Goal: Task Accomplishment & Management: Complete application form

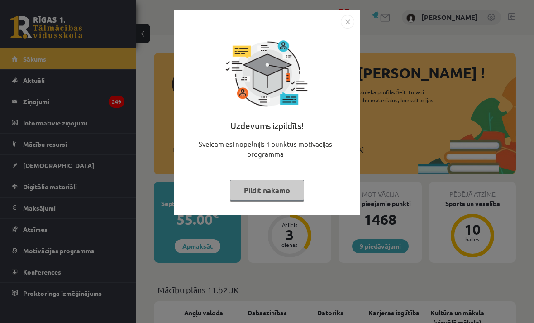
click at [289, 185] on button "Pildīt nākamo" at bounding box center [267, 190] width 74 height 21
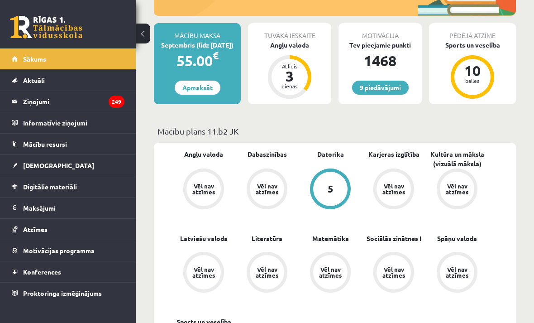
scroll to position [160, 0]
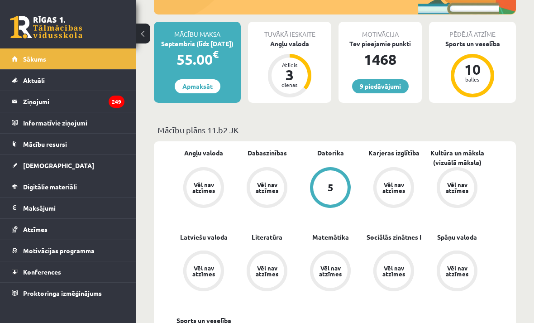
click at [85, 162] on link "[DEMOGRAPHIC_DATA]" at bounding box center [68, 165] width 113 height 21
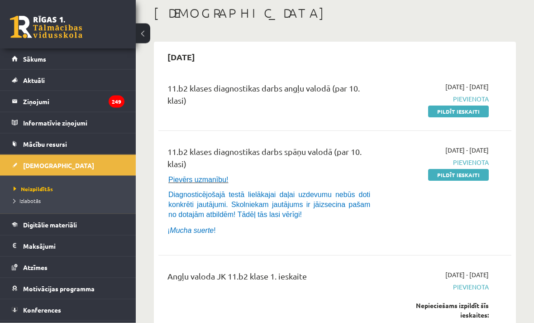
scroll to position [47, 0]
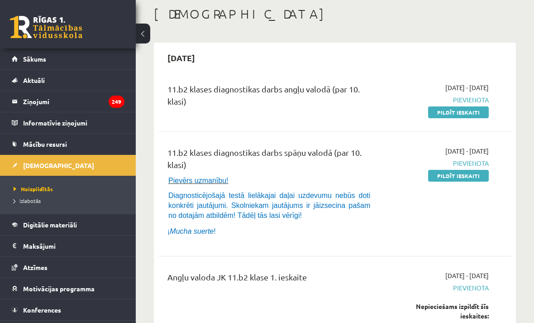
click at [478, 114] on link "Pildīt ieskaiti" at bounding box center [458, 112] width 61 height 12
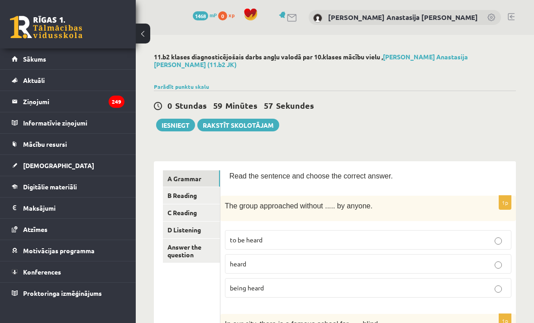
click at [199, 173] on link "A Grammar" at bounding box center [191, 178] width 57 height 17
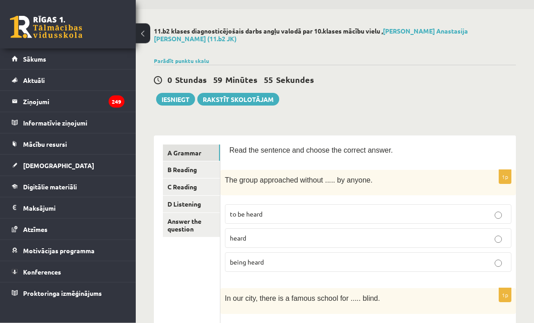
scroll to position [28, 0]
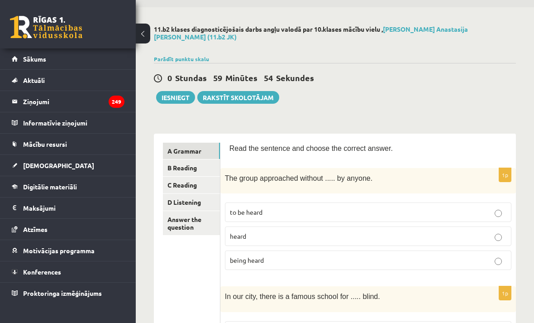
click at [194, 164] on link "B Reading" at bounding box center [191, 167] width 57 height 17
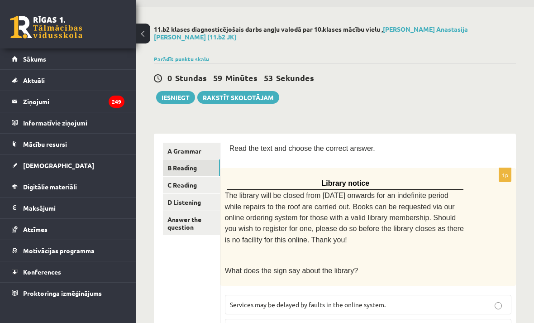
click at [199, 211] on link "Answer the question" at bounding box center [191, 223] width 57 height 24
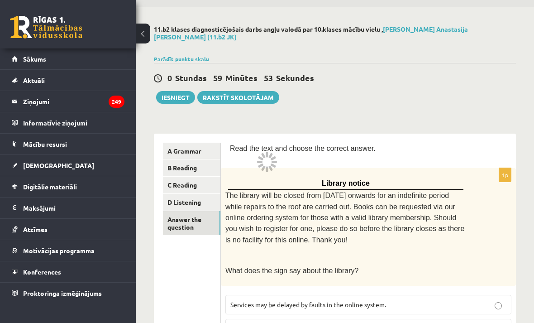
scroll to position [1, 0]
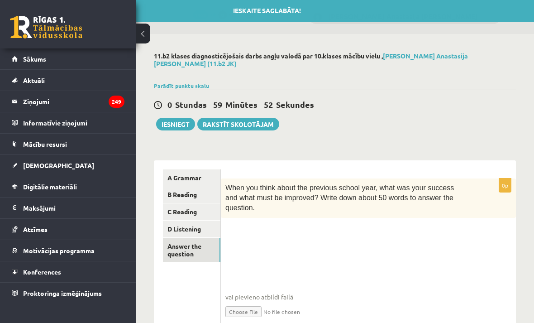
click at [200, 169] on link "A Grammar" at bounding box center [191, 177] width 57 height 17
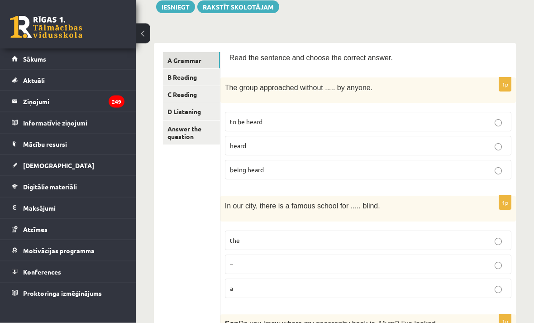
scroll to position [118, 0]
click at [192, 55] on link "A Grammar" at bounding box center [191, 60] width 57 height 17
click at [501, 136] on label "heard" at bounding box center [368, 145] width 287 height 19
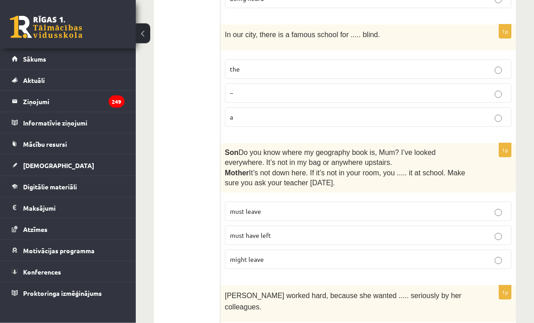
scroll to position [290, 0]
click at [488, 64] on p "the" at bounding box center [368, 69] width 277 height 10
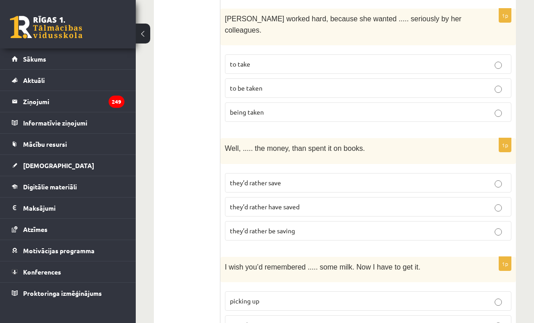
scroll to position [566, 0]
click at [492, 83] on p "to be taken" at bounding box center [368, 88] width 277 height 10
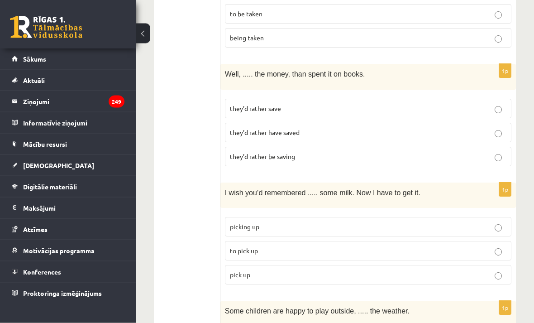
scroll to position [640, 0]
click at [493, 104] on p "they’d rather save" at bounding box center [368, 109] width 277 height 10
click at [482, 123] on label "they’d rather have saved" at bounding box center [368, 132] width 287 height 19
click at [488, 99] on label "they’d rather save" at bounding box center [368, 108] width 287 height 19
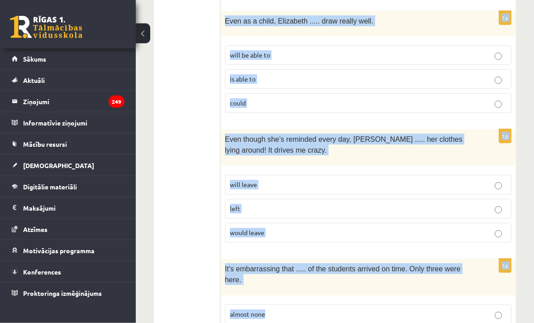
scroll to position [2321, 0]
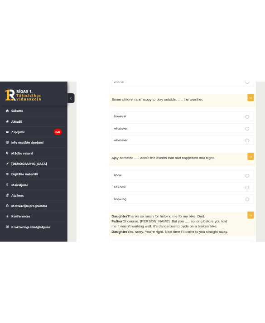
scroll to position [960, 0]
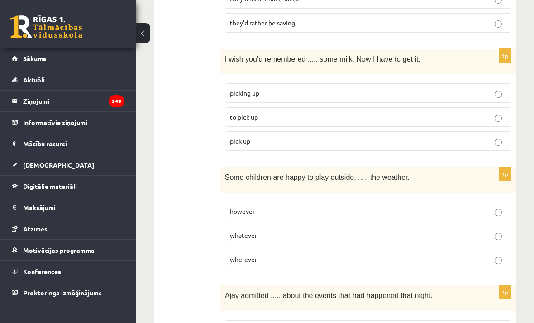
click at [450, 113] on p "to pick up" at bounding box center [368, 118] width 277 height 10
click at [488, 131] on label "pick up" at bounding box center [368, 140] width 287 height 19
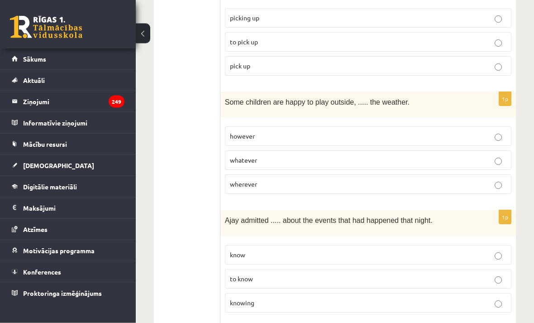
scroll to position [849, 0]
click at [445, 150] on label "whatever" at bounding box center [368, 159] width 287 height 19
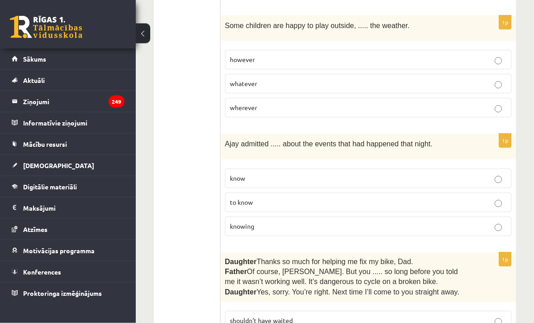
scroll to position [929, 0]
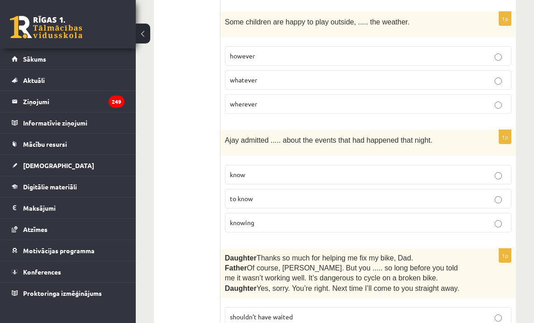
click at [460, 213] on label "knowing" at bounding box center [368, 222] width 287 height 19
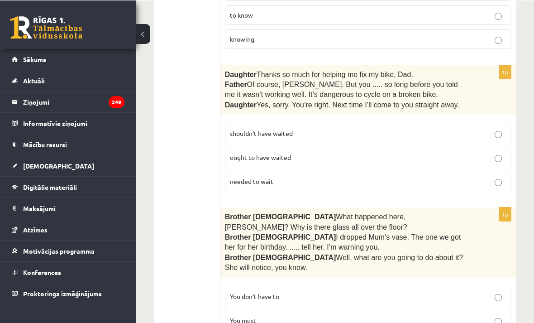
scroll to position [1112, 0]
click at [444, 129] on p "shouldn’t have waited" at bounding box center [368, 134] width 277 height 10
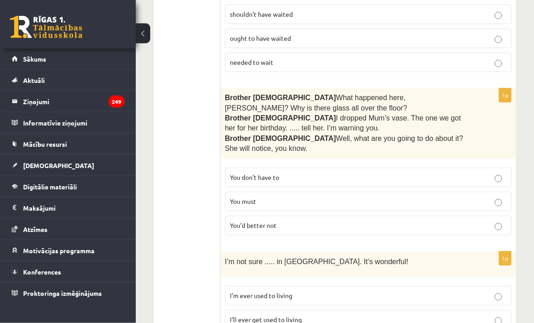
scroll to position [1231, 0]
click at [441, 215] on label "You’d better not" at bounding box center [368, 224] width 287 height 19
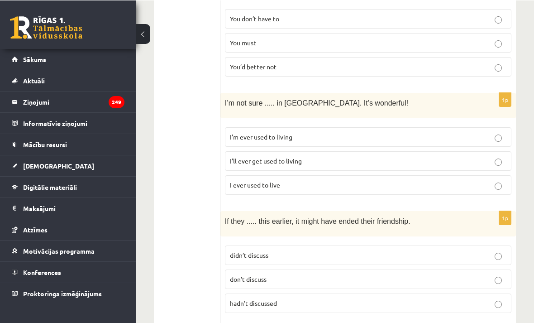
scroll to position [1390, 0]
click at [402, 151] on label "I’ll ever get used to living" at bounding box center [368, 160] width 287 height 19
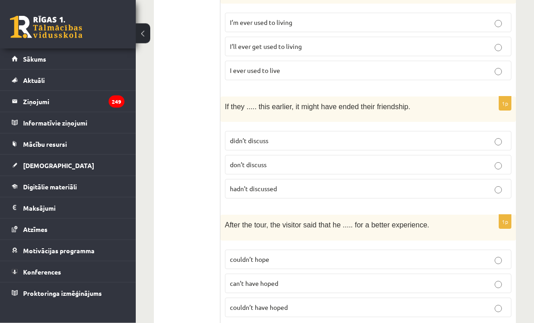
scroll to position [1504, 0]
click at [490, 184] on p "hadn’t discussed" at bounding box center [368, 189] width 277 height 10
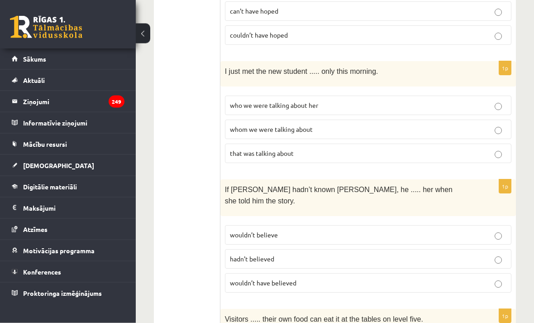
scroll to position [1776, 0]
click at [446, 144] on label "that was talking about" at bounding box center [368, 153] width 287 height 19
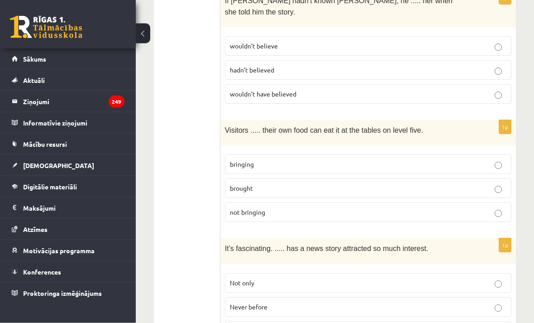
scroll to position [1965, 0]
click at [397, 154] on label "bringing" at bounding box center [368, 163] width 287 height 19
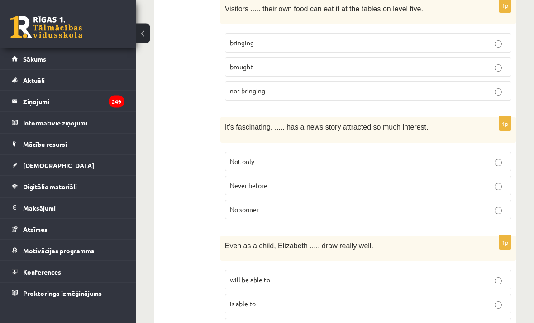
scroll to position [2087, 0]
click at [418, 176] on label "Never before" at bounding box center [368, 185] width 287 height 19
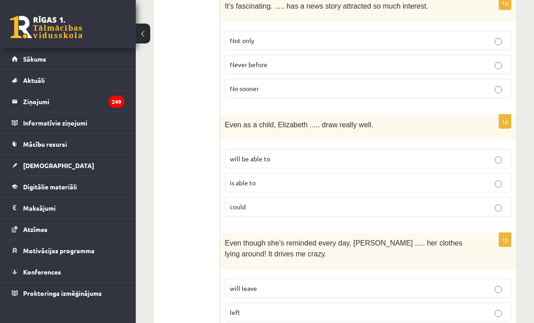
scroll to position [2208, 0]
click at [367, 201] on p "could" at bounding box center [368, 206] width 277 height 10
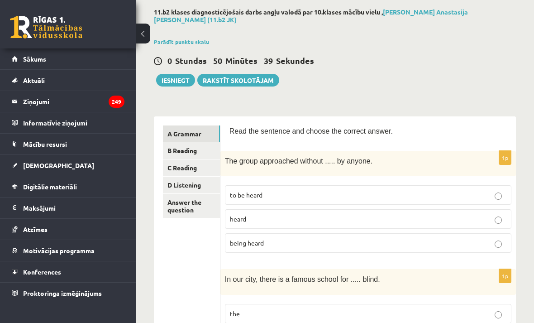
scroll to position [0, 0]
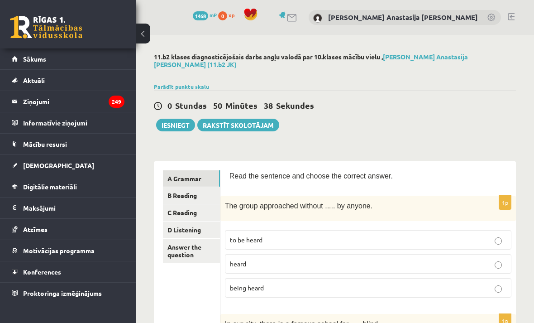
click at [206, 187] on link "B Reading" at bounding box center [191, 195] width 57 height 17
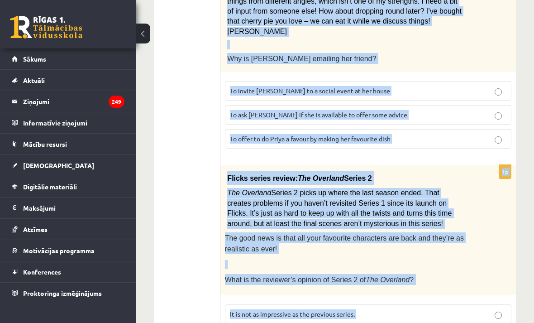
scroll to position [1133, 0]
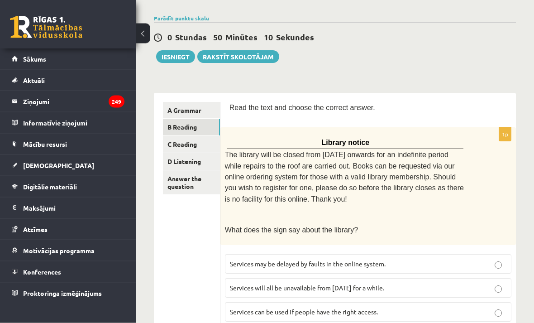
scroll to position [74, 0]
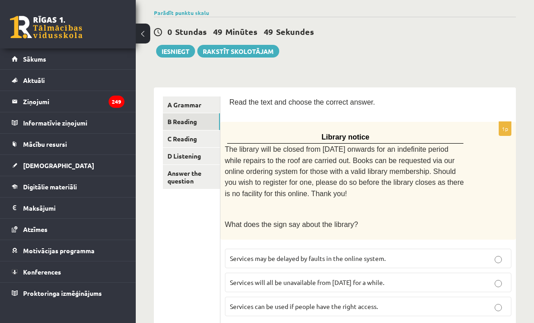
click at [412, 254] on p "Services may be delayed by faults in the online system." at bounding box center [368, 259] width 277 height 10
click at [422, 302] on p "Services can be used if people have the right access." at bounding box center [368, 307] width 277 height 10
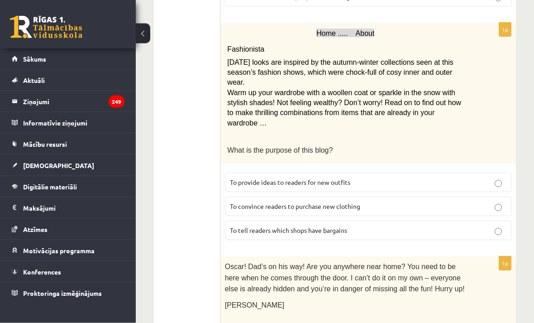
scroll to position [383, 0]
click at [392, 178] on p "To provide ideas to readers for new outfits" at bounding box center [368, 183] width 277 height 10
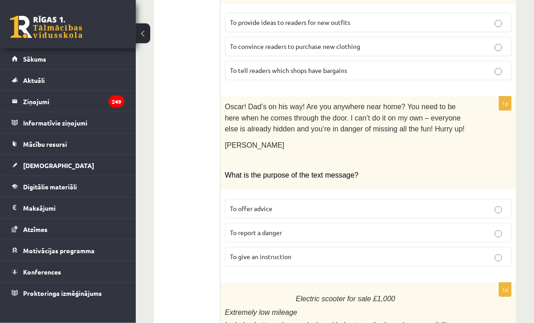
scroll to position [544, 0]
click at [432, 251] on p "To give an instruction" at bounding box center [368, 256] width 277 height 10
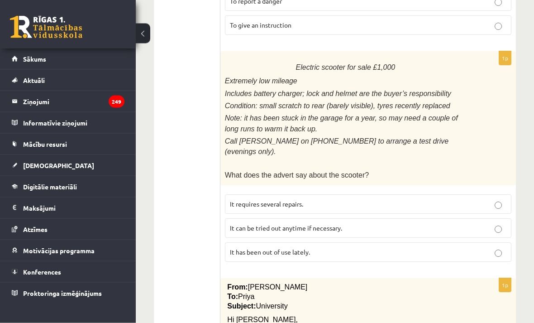
scroll to position [775, 0]
click at [453, 247] on p "It has been out of use lately." at bounding box center [368, 252] width 277 height 10
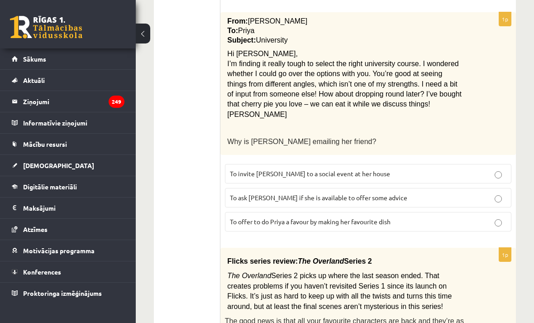
click at [445, 193] on p "To ask Priya if she is available to offer some advice" at bounding box center [368, 198] width 277 height 10
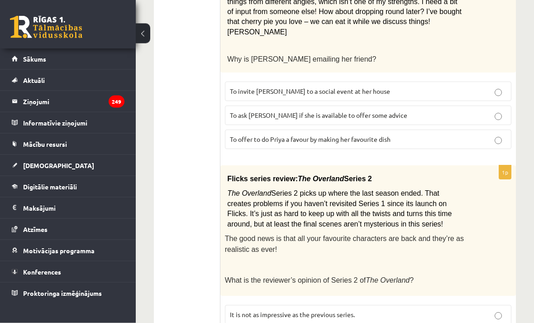
scroll to position [1133, 0]
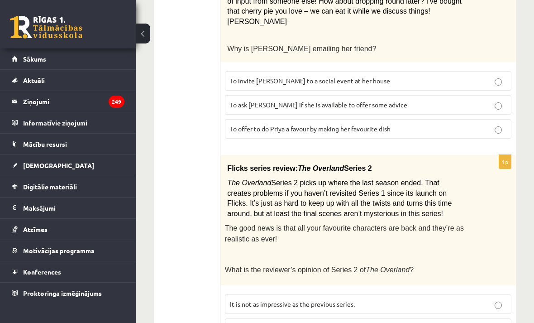
click at [416, 322] on p "It might be confusing to some viewers." at bounding box center [368, 328] width 277 height 10
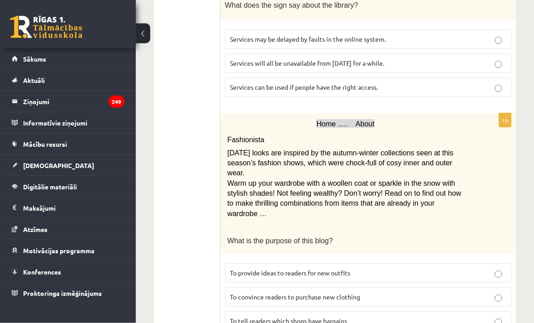
scroll to position [0, 0]
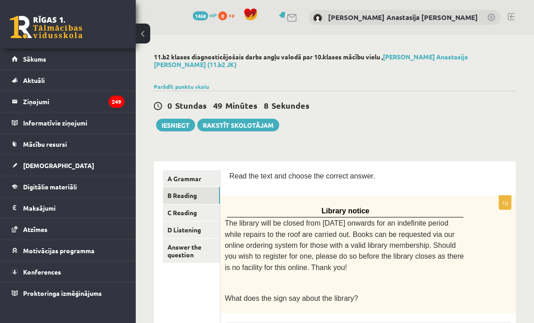
click at [204, 204] on link "C Reading" at bounding box center [191, 212] width 57 height 17
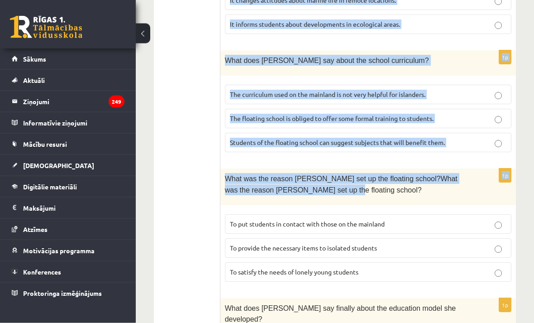
scroll to position [995, 0]
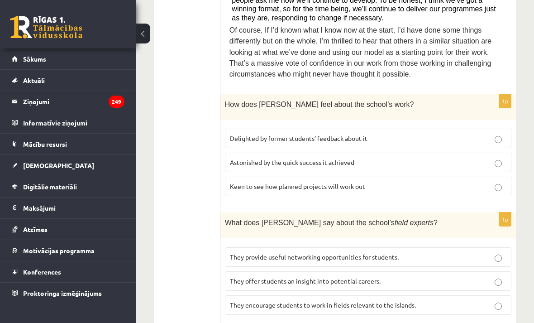
scroll to position [550, 0]
click at [439, 129] on label "Delighted by former students’ feedback about it" at bounding box center [368, 138] width 287 height 19
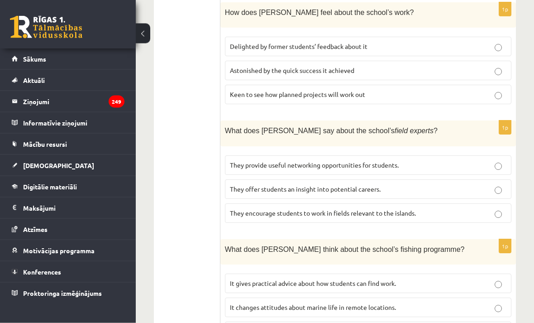
scroll to position [643, 0]
click at [457, 179] on label "They offer students an insight into potential careers." at bounding box center [368, 188] width 287 height 19
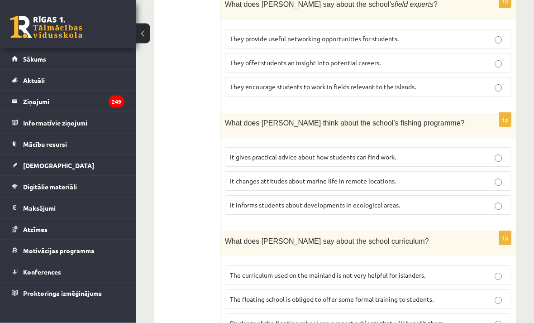
scroll to position [772, 0]
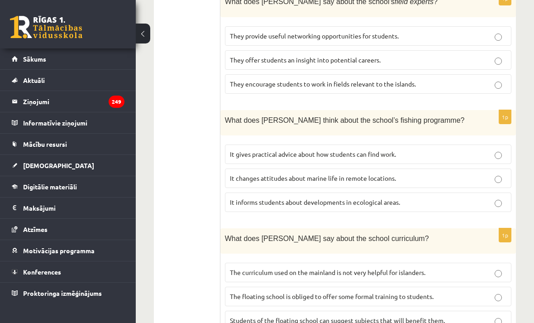
click at [463, 197] on p "It informs students about developments in ecological areas." at bounding box center [368, 202] width 277 height 10
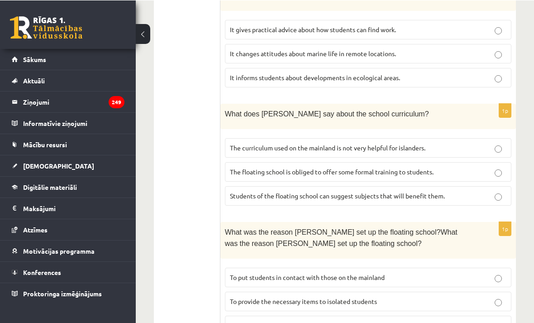
scroll to position [896, 0]
click at [490, 143] on p "The curriculum used on the mainland is not very helpful for islanders." at bounding box center [368, 148] width 277 height 10
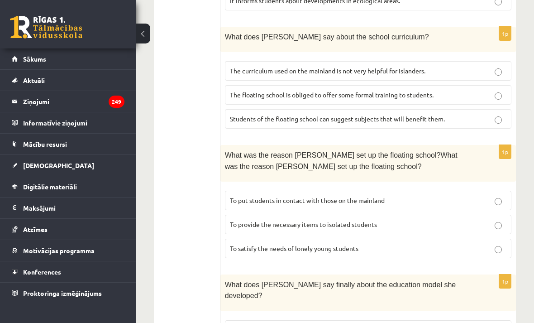
scroll to position [995, 0]
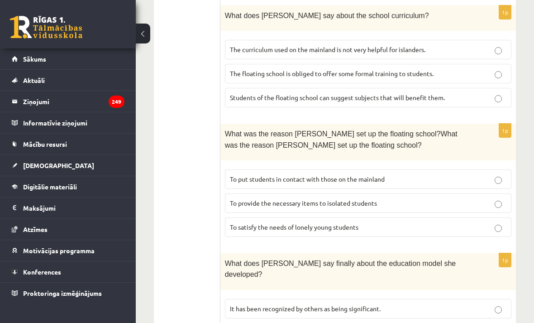
click at [468, 193] on label "To provide the necessary items to isolated students" at bounding box center [368, 202] width 287 height 19
click at [422, 299] on label "It has been recognized by others as being significant." at bounding box center [368, 308] width 287 height 19
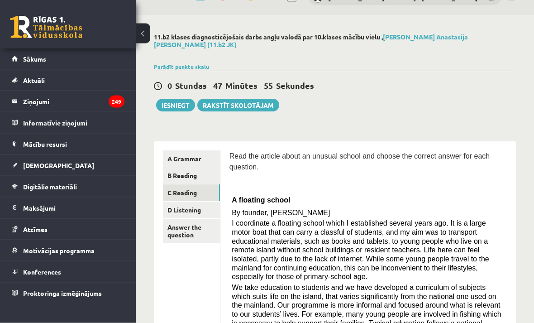
scroll to position [28, 0]
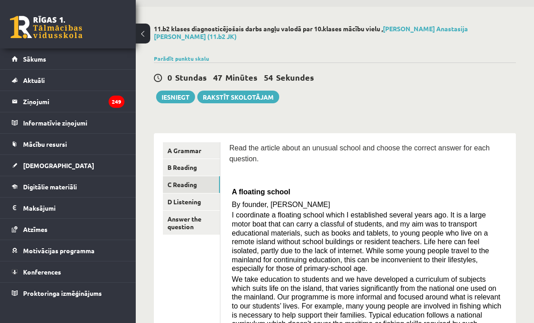
click at [207, 195] on link "D Listening" at bounding box center [191, 201] width 57 height 17
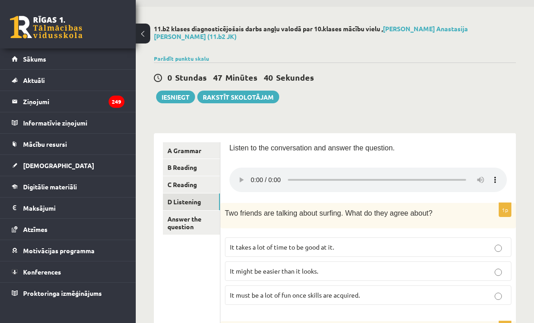
click at [254, 171] on audio at bounding box center [369, 180] width 278 height 24
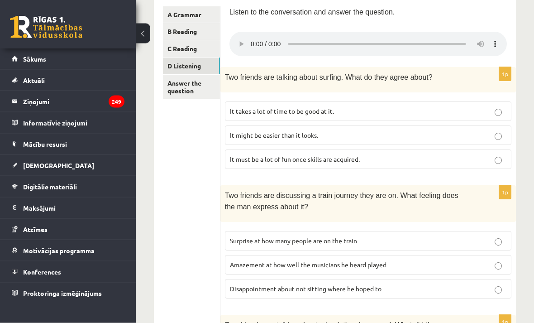
scroll to position [164, 0]
click at [253, 32] on audio at bounding box center [369, 44] width 278 height 24
click at [251, 32] on audio at bounding box center [369, 44] width 278 height 24
click at [435, 149] on label "It must be a lot of fun once skills are acquired." at bounding box center [368, 158] width 287 height 19
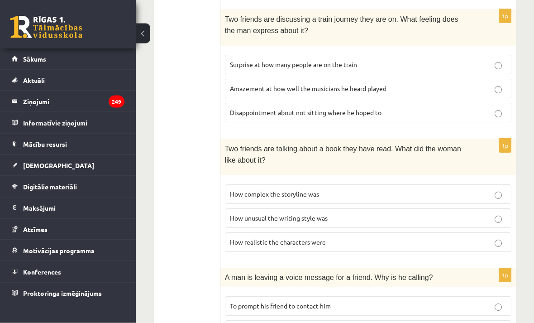
scroll to position [340, 0]
click at [478, 184] on label "How complex the storyline was" at bounding box center [368, 193] width 287 height 19
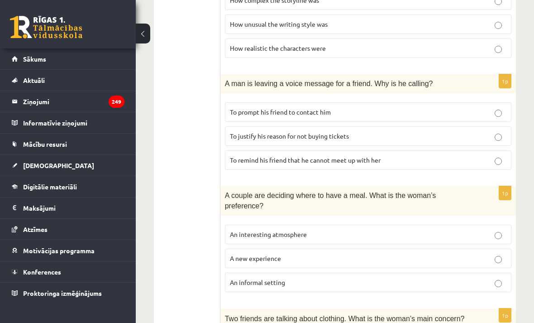
scroll to position [535, 0]
click at [485, 106] on p "To prompt his friend to contact him" at bounding box center [368, 111] width 277 height 10
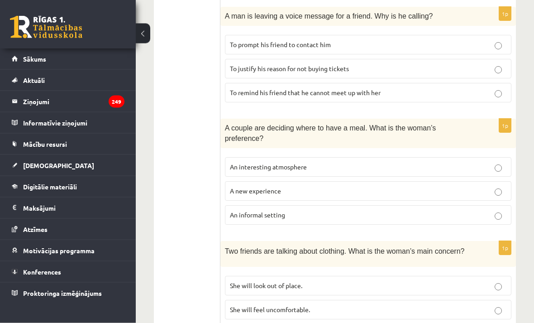
scroll to position [604, 0]
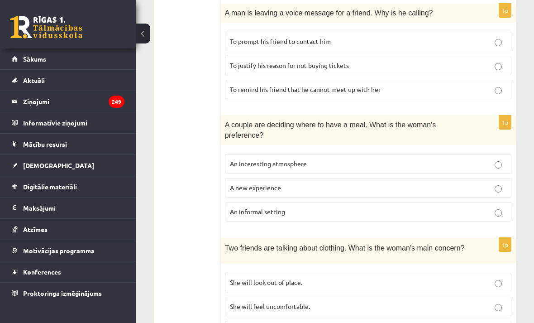
click at [474, 302] on p "She will feel uncomfortable." at bounding box center [368, 307] width 277 height 10
click at [491, 207] on p "An informal setting" at bounding box center [368, 212] width 277 height 10
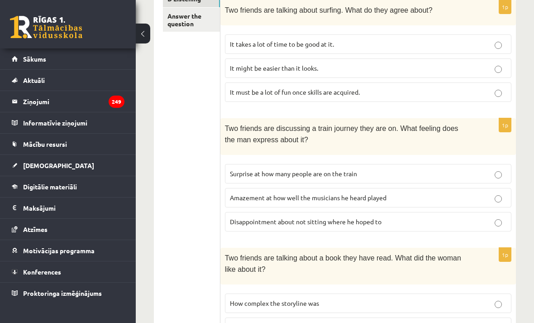
scroll to position [0, 0]
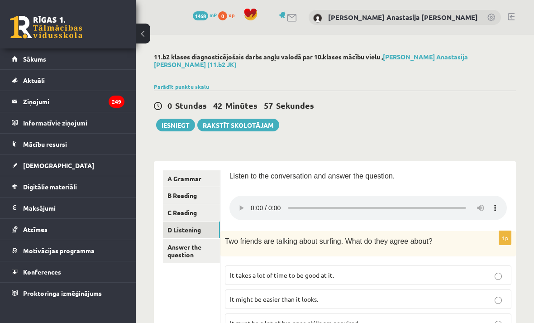
click at [191, 244] on link "Answer the question" at bounding box center [191, 251] width 57 height 24
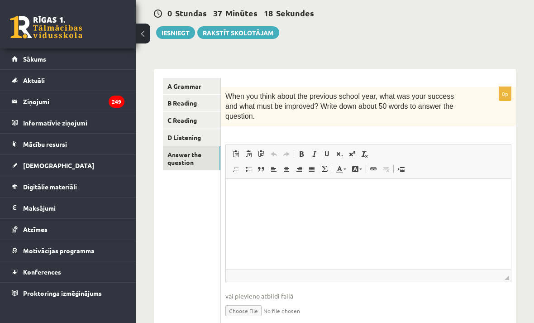
scroll to position [121, 0]
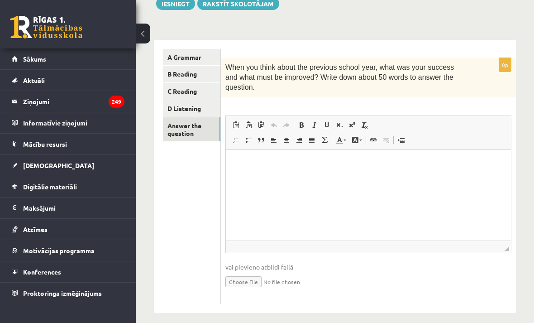
click at [334, 177] on html at bounding box center [368, 163] width 285 height 28
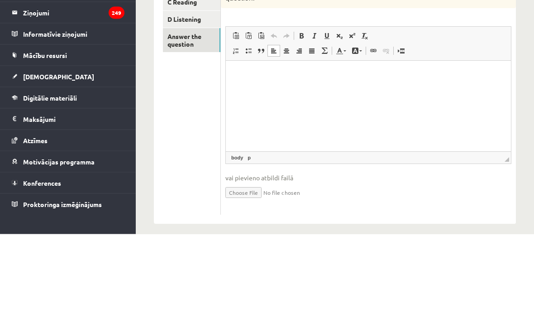
click at [278, 77] on p "Визуальный текстовый редактор, wiswyg-editor-user-answer-47024776037660" at bounding box center [368, 75] width 267 height 10
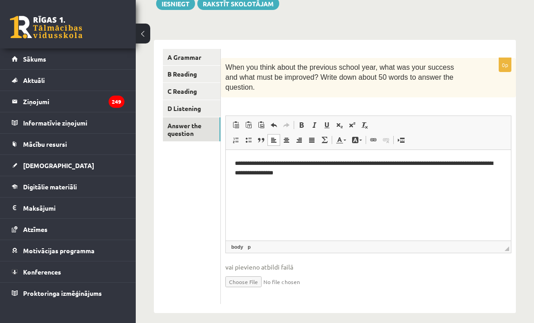
click at [188, 100] on link "D Listening" at bounding box center [191, 108] width 57 height 17
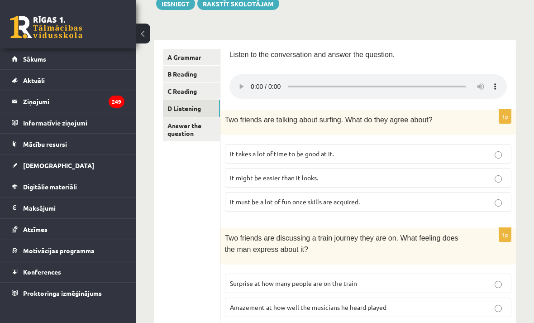
click at [195, 117] on link "Answer the question" at bounding box center [191, 129] width 57 height 24
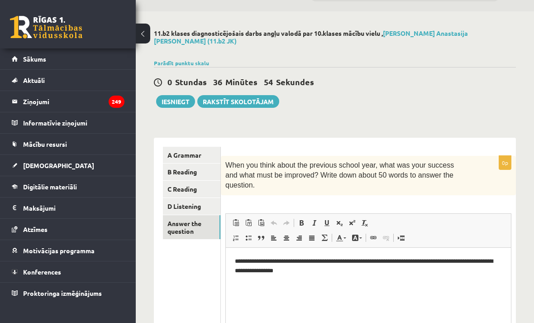
scroll to position [26, 0]
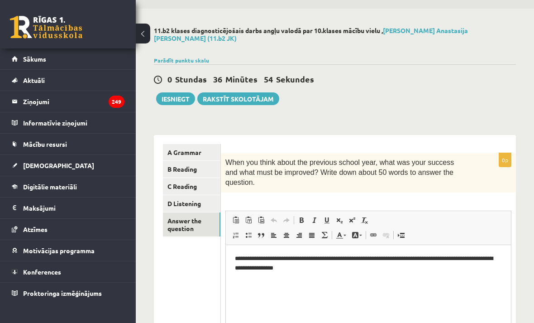
click at [197, 145] on link "A Grammar" at bounding box center [191, 152] width 57 height 17
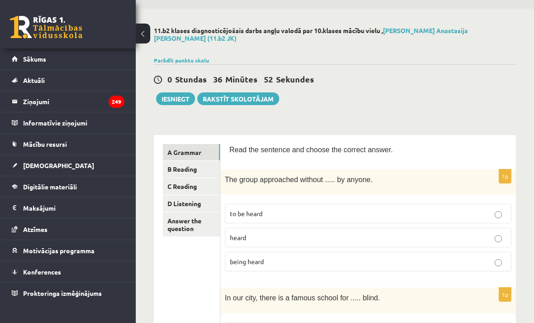
click at [181, 92] on button "Iesniegt" at bounding box center [175, 98] width 39 height 13
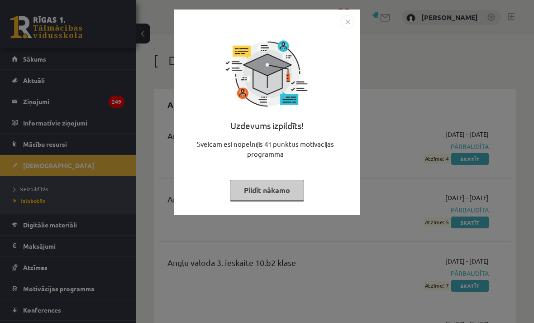
click at [275, 187] on button "Pildīt nākamo" at bounding box center [267, 190] width 74 height 21
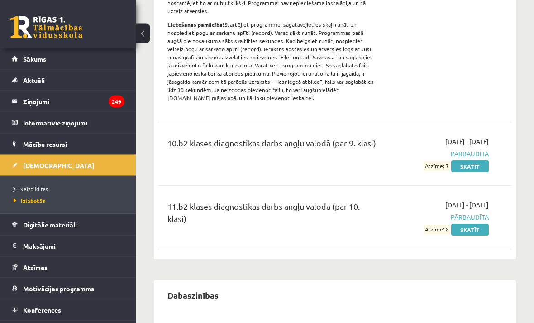
click at [69, 163] on link "[DEMOGRAPHIC_DATA]" at bounding box center [68, 165] width 113 height 21
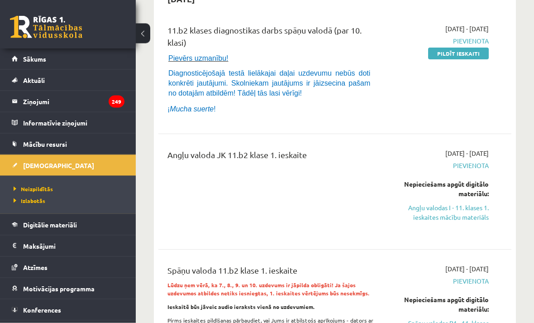
scroll to position [105, 0]
click at [482, 50] on link "Pildīt ieskaiti" at bounding box center [458, 54] width 61 height 12
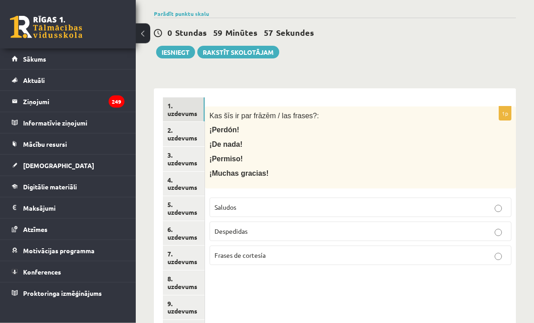
scroll to position [121, 0]
click at [188, 107] on link "1. uzdevums" at bounding box center [184, 109] width 42 height 24
click at [311, 254] on p "Frases de cortesía" at bounding box center [361, 255] width 292 height 10
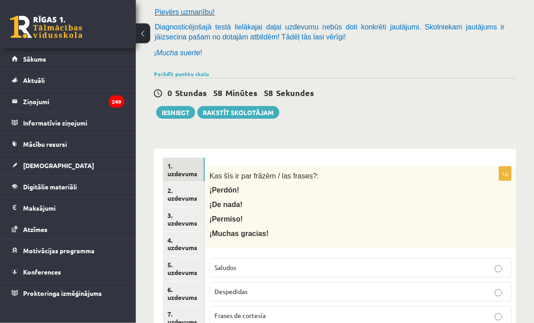
click at [188, 193] on link "2. uzdevums" at bounding box center [184, 194] width 42 height 24
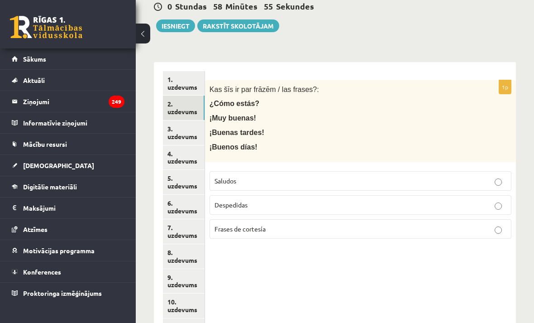
scroll to position [157, 0]
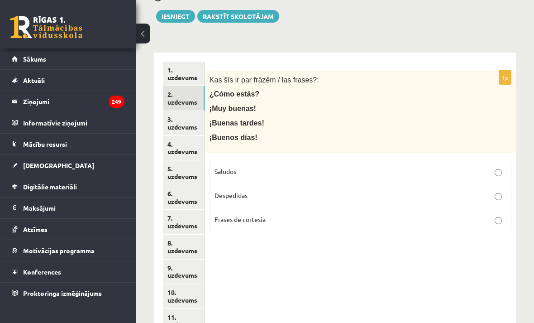
click at [488, 177] on label "Saludos" at bounding box center [361, 171] width 302 height 19
click at [188, 117] on link "3. uzdevums" at bounding box center [184, 123] width 42 height 24
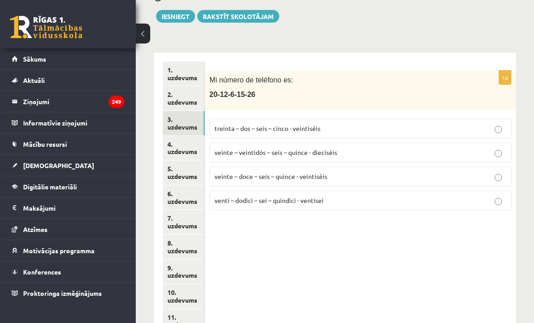
click at [353, 182] on label "veinte – doce – seis – quince - veintiséis" at bounding box center [361, 176] width 302 height 19
click at [184, 146] on link "4. uzdevums" at bounding box center [184, 148] width 42 height 24
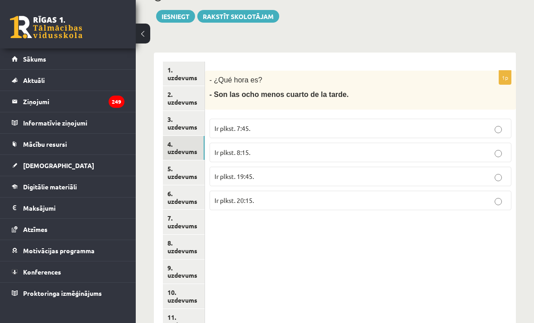
click at [487, 127] on p "Ir plkst. 7:45." at bounding box center [361, 129] width 292 height 10
click at [188, 167] on link "5. uzdevums" at bounding box center [184, 172] width 42 height 24
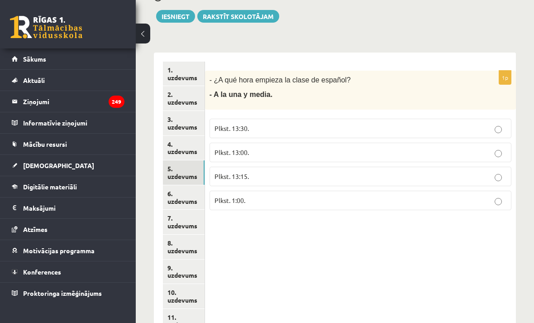
click at [504, 127] on p "Plkst. 13:30." at bounding box center [361, 129] width 292 height 10
click at [195, 185] on link "6. uzdevums" at bounding box center [184, 197] width 42 height 24
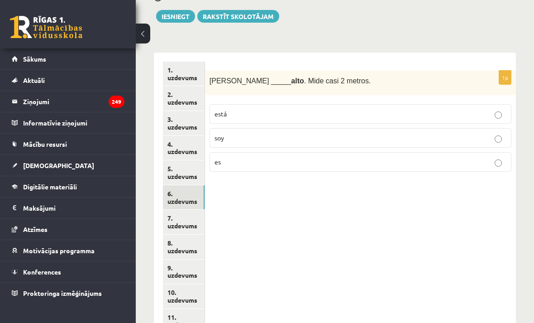
click at [327, 161] on p "es" at bounding box center [361, 162] width 292 height 10
click at [190, 221] on link "7. uzdevums" at bounding box center [184, 222] width 42 height 24
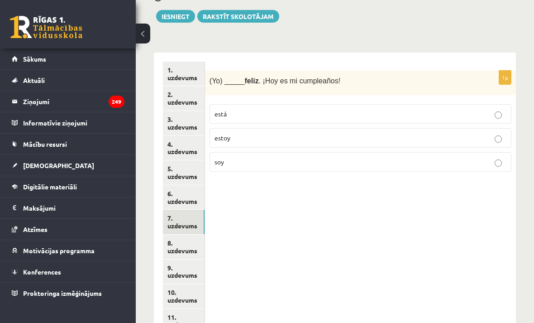
click at [273, 161] on p "soy" at bounding box center [361, 162] width 292 height 10
click at [194, 240] on link "8. uzdevums" at bounding box center [184, 247] width 42 height 24
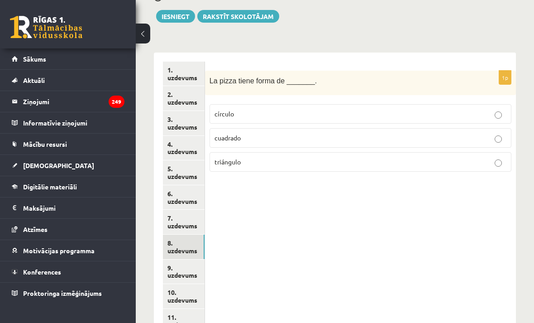
click at [271, 119] on label "círculo" at bounding box center [361, 113] width 302 height 19
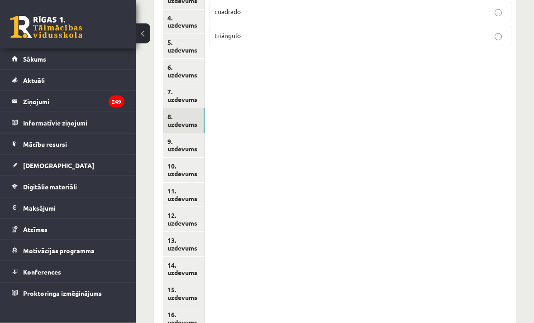
scroll to position [283, 0]
click at [190, 136] on link "9. uzdevums" at bounding box center [184, 145] width 42 height 24
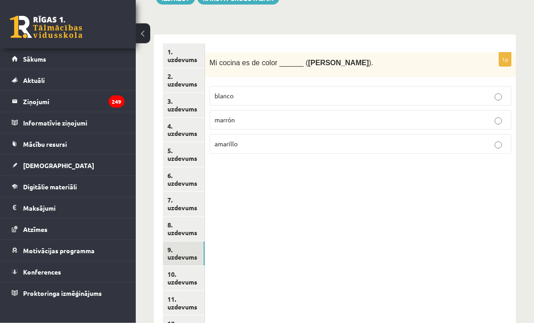
scroll to position [175, 0]
click at [282, 120] on p "marrón" at bounding box center [361, 120] width 292 height 10
click at [200, 266] on link "10. uzdevums" at bounding box center [184, 278] width 42 height 24
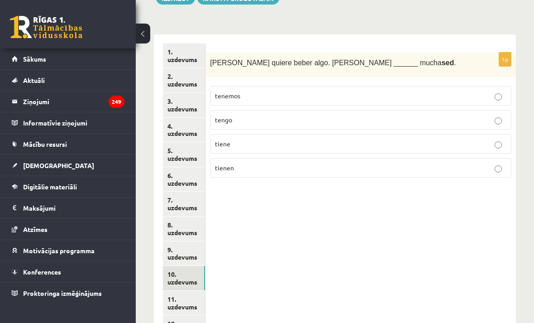
click at [287, 143] on p "tiene" at bounding box center [361, 144] width 292 height 10
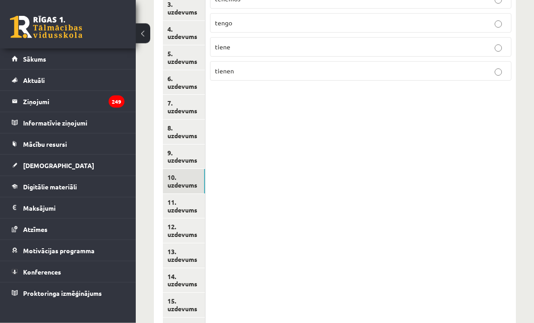
click at [193, 198] on link "11. uzdevums" at bounding box center [184, 206] width 42 height 24
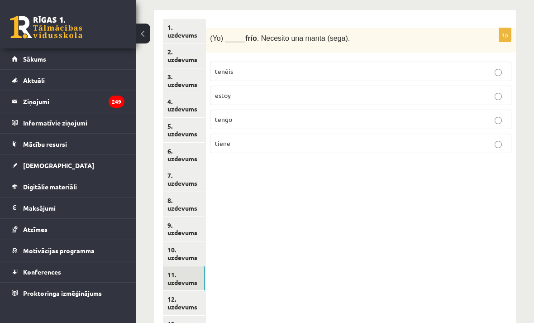
scroll to position [195, 0]
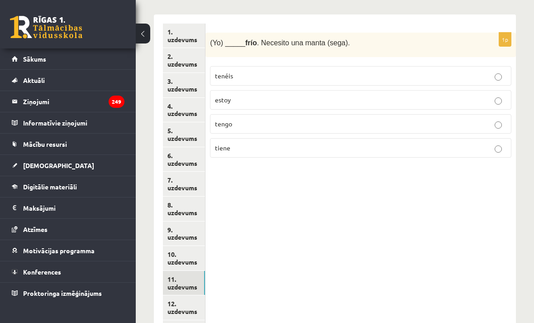
click at [280, 126] on p "tengo" at bounding box center [361, 124] width 292 height 10
click at [291, 103] on p "estoy" at bounding box center [361, 101] width 292 height 10
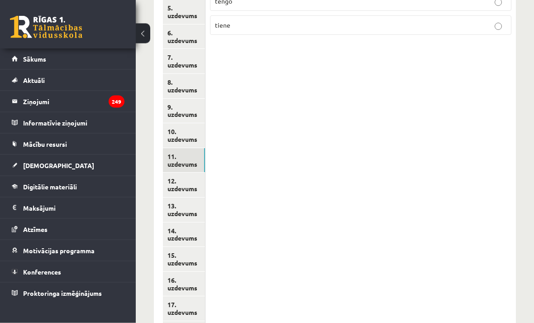
scroll to position [318, 0]
click at [200, 172] on link "12. uzdevums" at bounding box center [184, 184] width 42 height 24
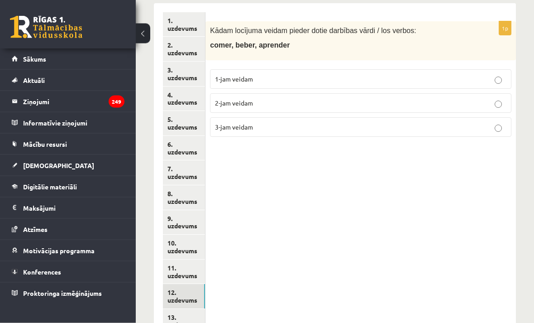
scroll to position [206, 0]
click at [405, 109] on label "2-jam veidam" at bounding box center [361, 102] width 302 height 19
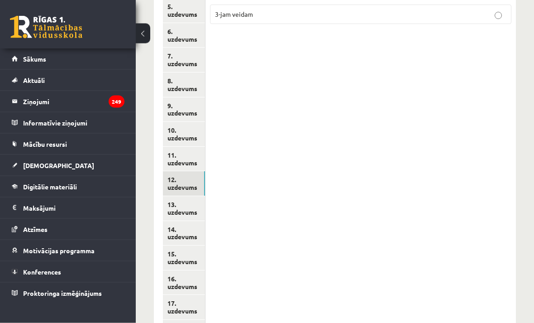
scroll to position [320, 0]
click at [190, 177] on link "12. uzdevums" at bounding box center [184, 183] width 42 height 24
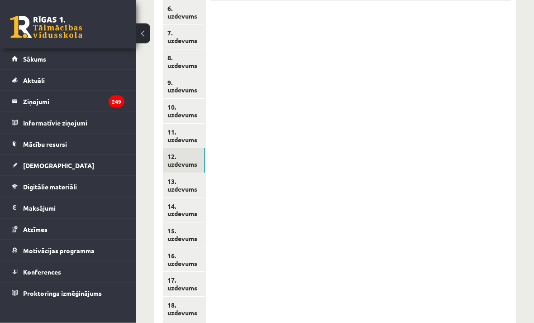
scroll to position [342, 0]
click at [200, 173] on link "13. uzdevums" at bounding box center [184, 185] width 42 height 24
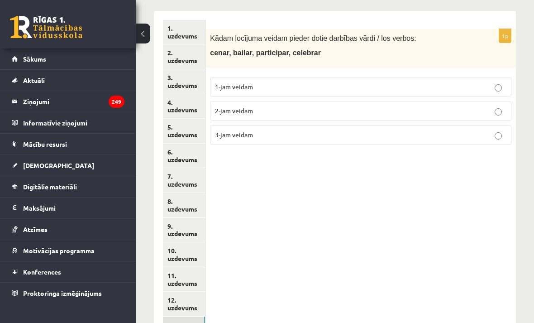
scroll to position [198, 0]
click at [261, 88] on p "1-jam veidam" at bounding box center [361, 87] width 292 height 10
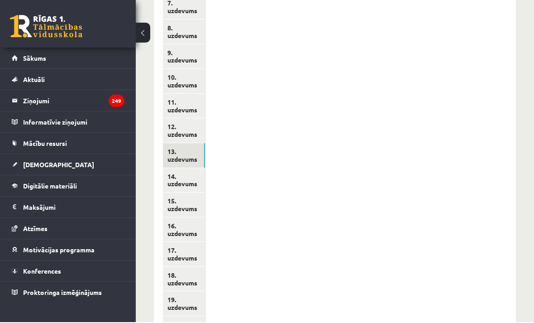
click at [195, 169] on link "14. uzdevums" at bounding box center [184, 181] width 42 height 24
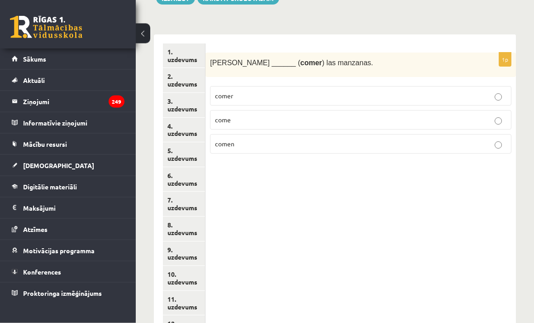
scroll to position [175, 0]
click at [300, 115] on p "come" at bounding box center [361, 120] width 292 height 10
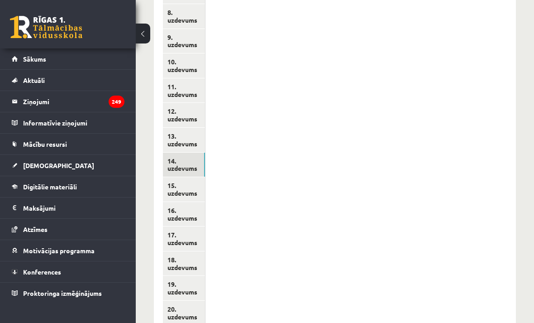
scroll to position [389, 0]
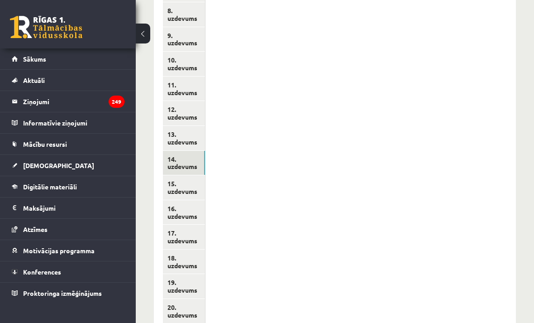
click at [196, 175] on link "15. uzdevums" at bounding box center [184, 187] width 42 height 24
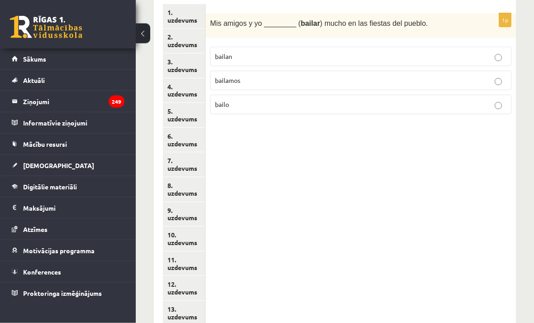
scroll to position [211, 0]
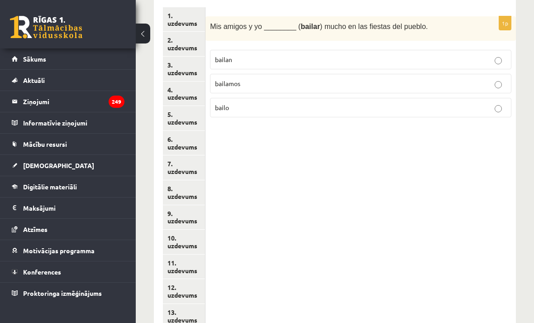
click at [358, 91] on label "bailamos" at bounding box center [361, 83] width 302 height 19
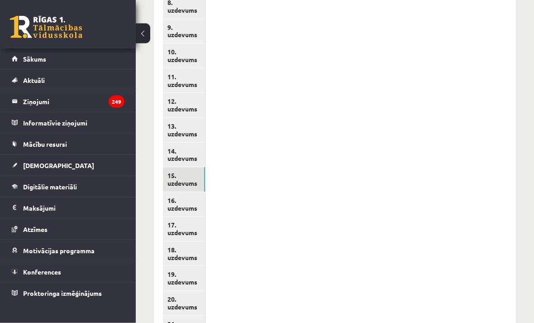
scroll to position [397, 0]
click at [195, 194] on link "16. uzdevums" at bounding box center [184, 204] width 42 height 24
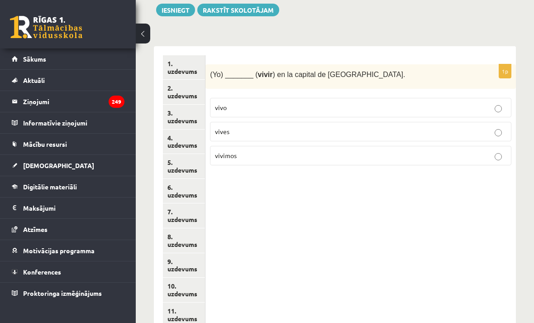
scroll to position [163, 0]
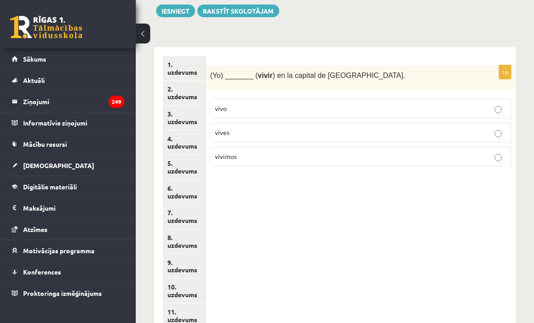
click at [365, 110] on p "vivo" at bounding box center [361, 109] width 292 height 10
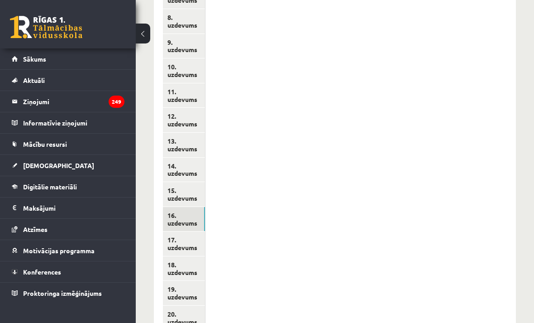
click at [187, 231] on link "17. uzdevums" at bounding box center [184, 243] width 42 height 24
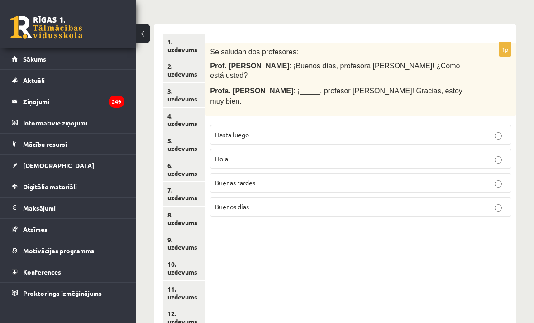
scroll to position [182, 0]
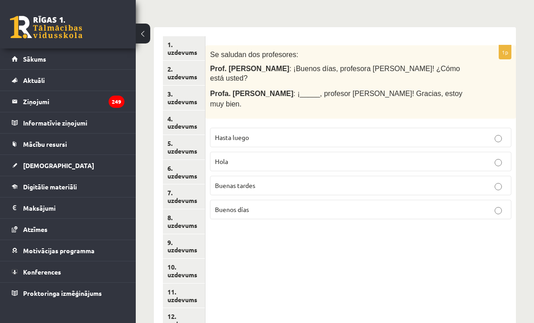
click at [304, 205] on p "Buenos días" at bounding box center [361, 210] width 292 height 10
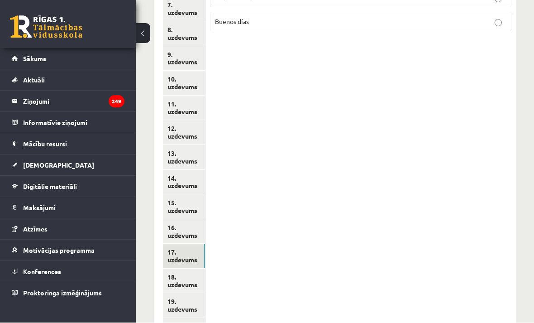
click at [191, 269] on link "18. uzdevums" at bounding box center [184, 281] width 42 height 24
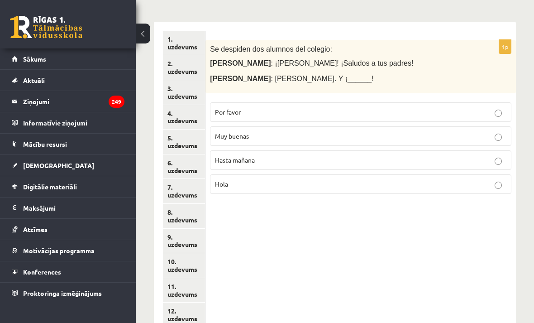
scroll to position [187, 0]
click at [344, 163] on label "Hasta mañana" at bounding box center [361, 160] width 302 height 19
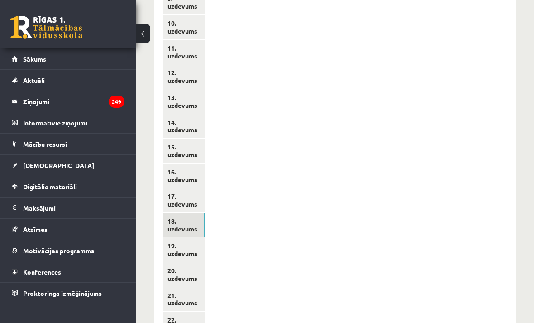
click at [187, 237] on link "19. uzdevums" at bounding box center [184, 249] width 42 height 24
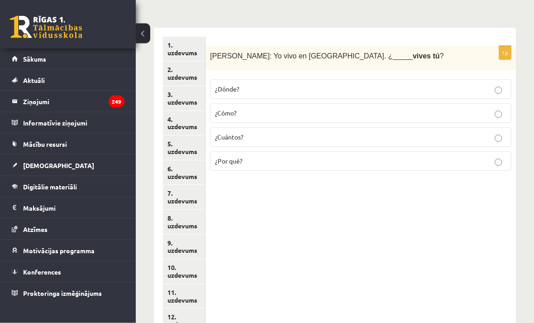
scroll to position [182, 0]
click at [312, 91] on p "¿Dónde?" at bounding box center [361, 89] width 292 height 10
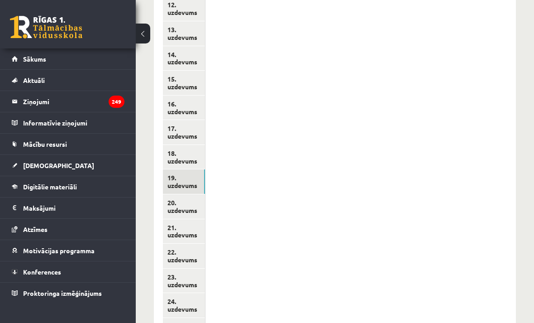
scroll to position [496, 0]
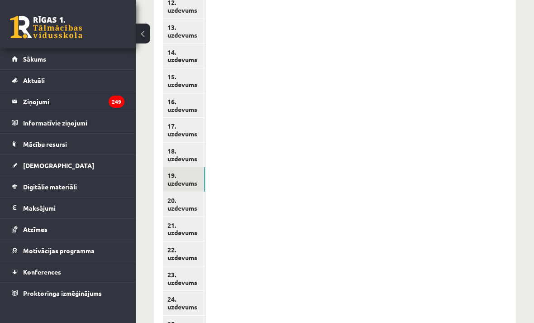
click at [186, 192] on link "20. uzdevums" at bounding box center [184, 204] width 42 height 24
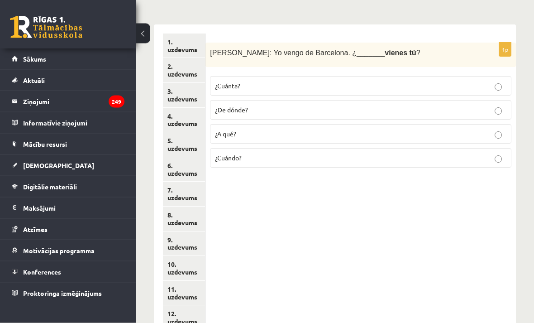
scroll to position [185, 0]
click at [285, 109] on p "¿De dónde?" at bounding box center [361, 110] width 292 height 10
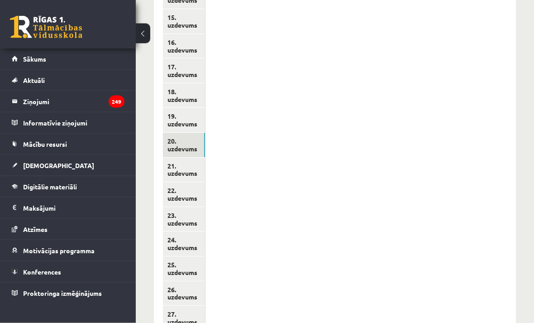
scroll to position [570, 0]
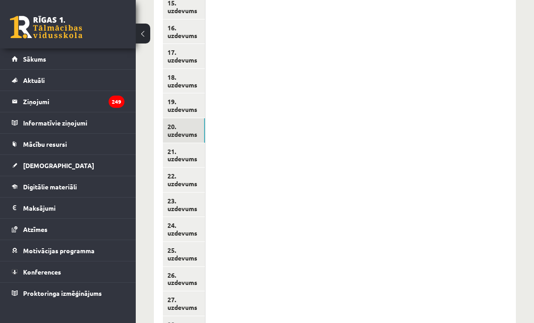
click at [186, 143] on link "21. uzdevums" at bounding box center [184, 155] width 42 height 24
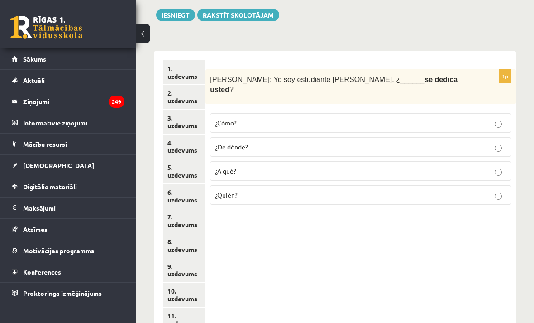
scroll to position [157, 0]
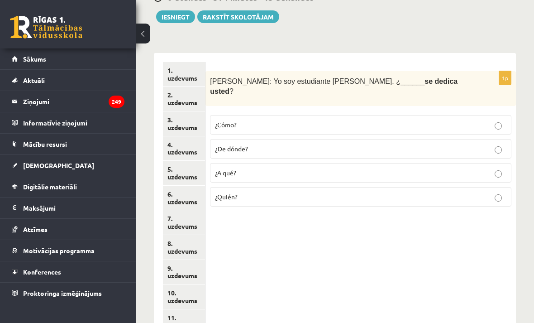
click at [366, 119] on label "¿Cómo?" at bounding box center [361, 124] width 302 height 19
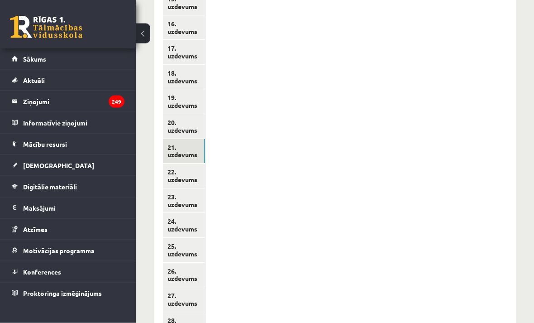
scroll to position [574, 0]
click at [189, 163] on link "22. uzdevums" at bounding box center [184, 175] width 42 height 24
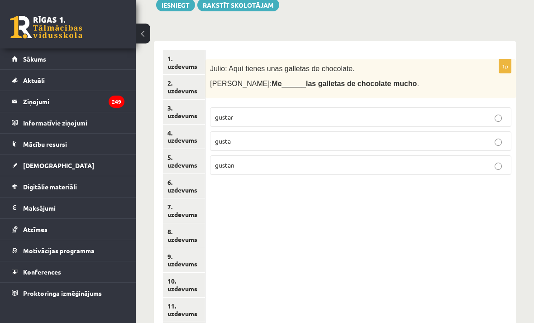
scroll to position [179, 0]
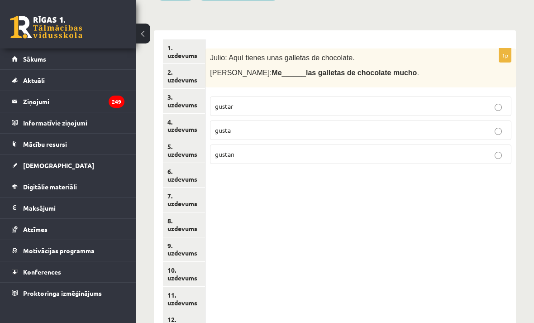
click at [248, 137] on label "gusta" at bounding box center [361, 129] width 302 height 19
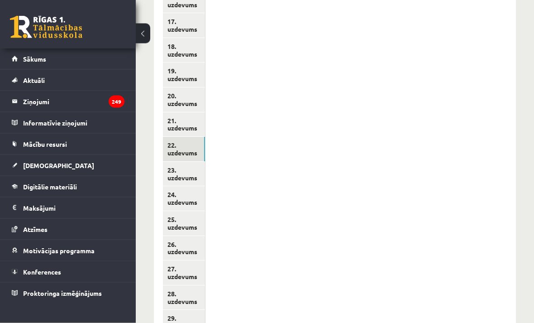
scroll to position [601, 0]
click at [193, 162] on link "23. uzdevums" at bounding box center [184, 174] width 42 height 24
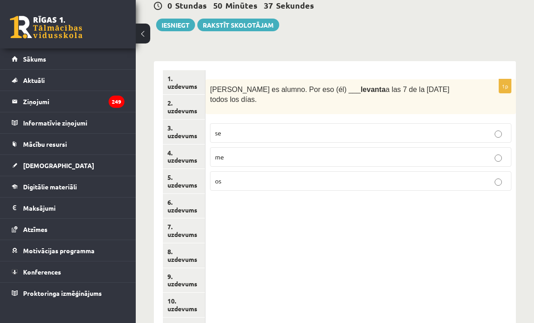
scroll to position [148, 0]
click at [392, 138] on label "se" at bounding box center [361, 133] width 302 height 19
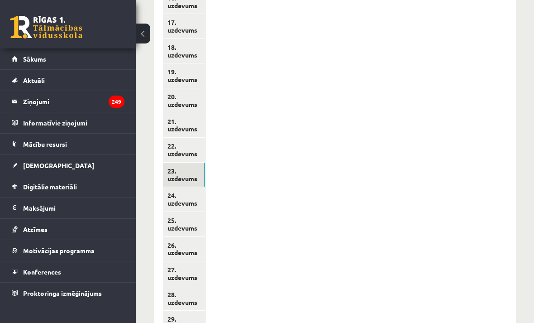
scroll to position [612, 0]
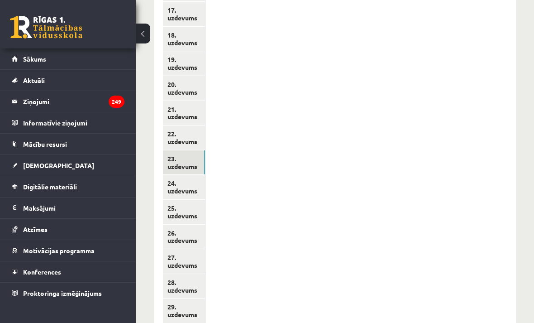
click at [194, 175] on link "24. uzdevums" at bounding box center [184, 187] width 42 height 24
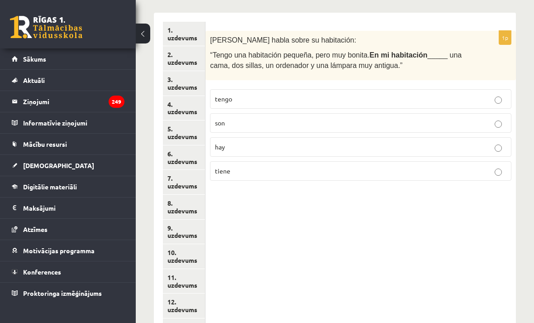
scroll to position [196, 0]
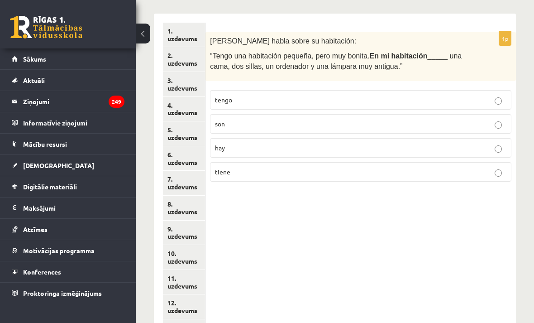
click at [404, 145] on p "hay" at bounding box center [361, 148] width 292 height 10
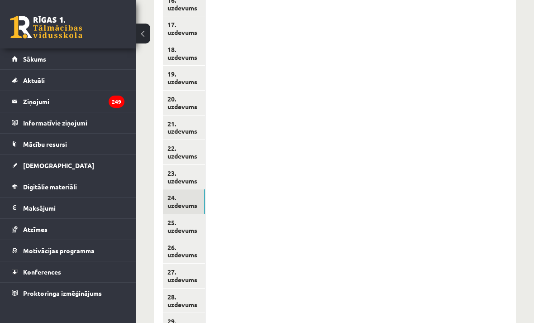
scroll to position [612, 0]
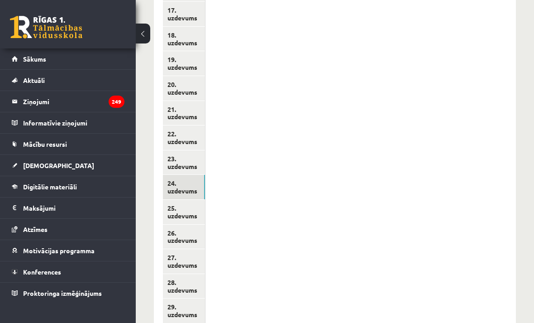
click at [189, 200] on link "25. uzdevums" at bounding box center [184, 212] width 42 height 24
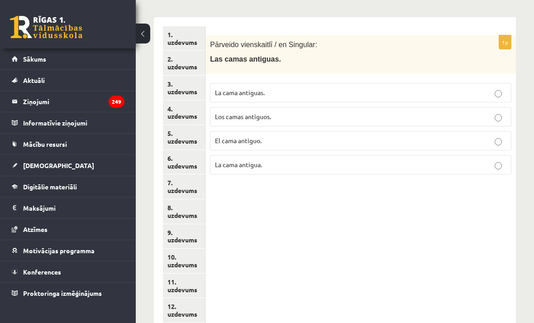
scroll to position [191, 0]
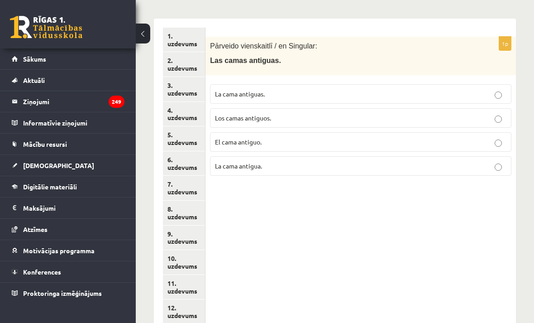
click at [360, 168] on p "La cama antigua." at bounding box center [361, 166] width 292 height 10
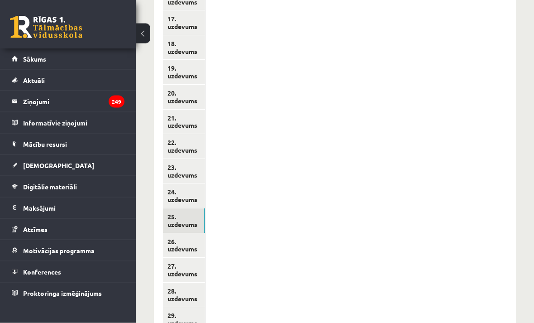
scroll to position [612, 0]
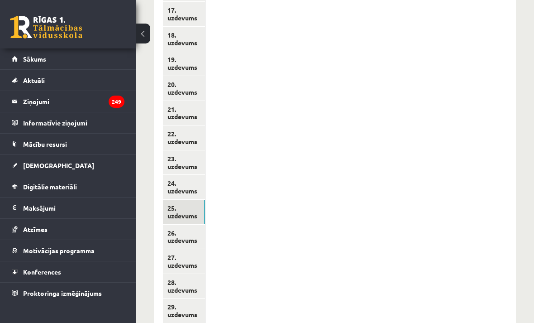
click at [195, 225] on link "26. uzdevums" at bounding box center [184, 237] width 42 height 24
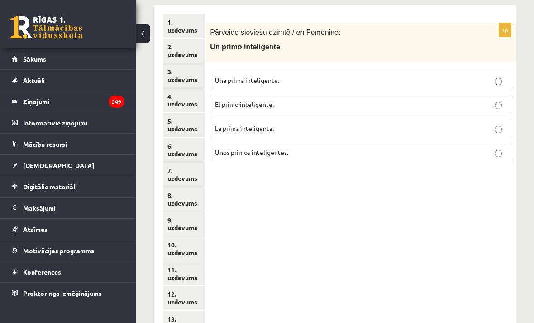
scroll to position [202, 0]
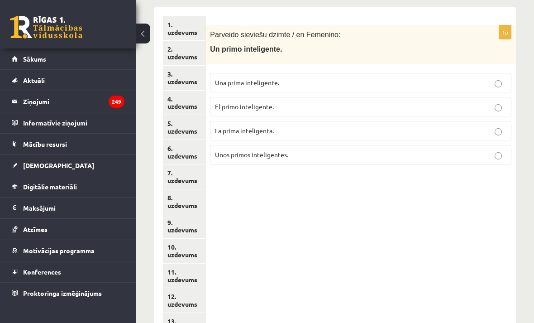
click at [424, 80] on p "Una prima inteligente." at bounding box center [361, 83] width 292 height 10
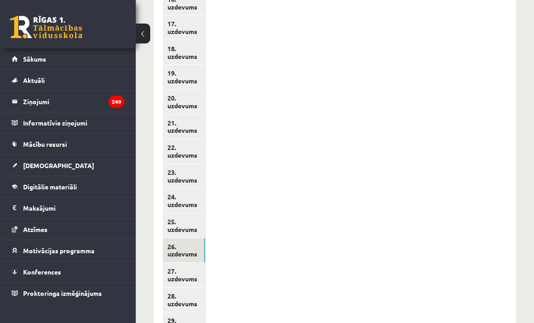
scroll to position [612, 0]
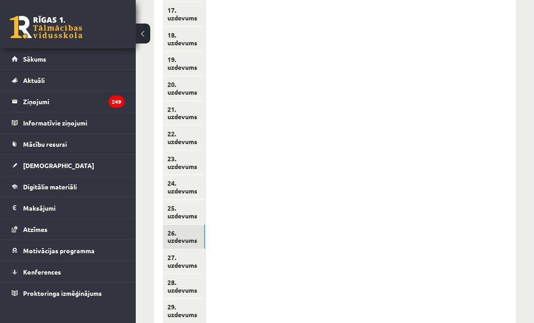
click at [197, 249] on link "27. uzdevums" at bounding box center [184, 261] width 42 height 24
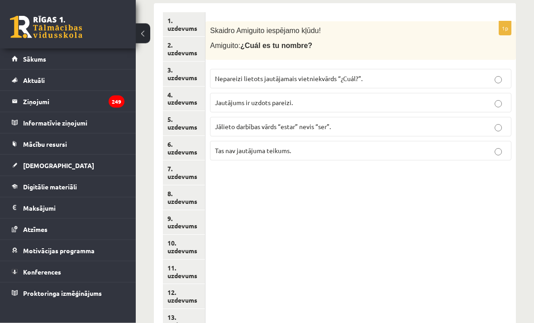
scroll to position [206, 0]
click at [386, 153] on p "Tas nav jautājuma teikums." at bounding box center [361, 151] width 292 height 10
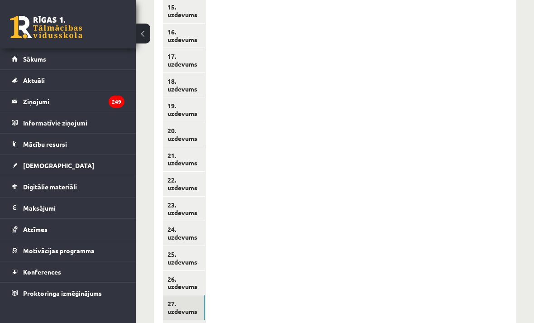
scroll to position [586, 0]
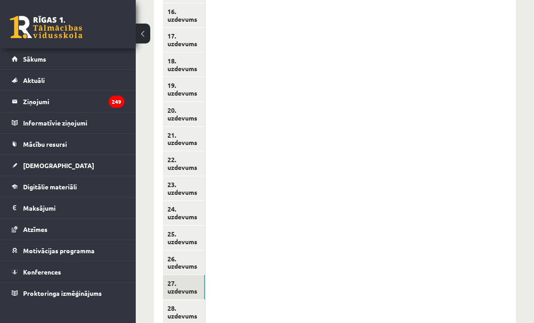
click at [187, 300] on link "28. uzdevums" at bounding box center [184, 312] width 42 height 24
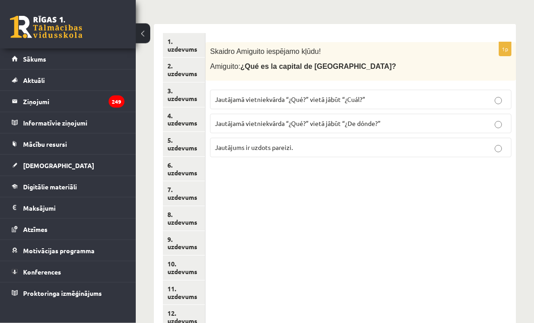
scroll to position [186, 0]
click at [480, 105] on label "Jautājamā vietniekvārda “¿Qué?” vietā jābūt “¿Cuál?”" at bounding box center [361, 99] width 302 height 19
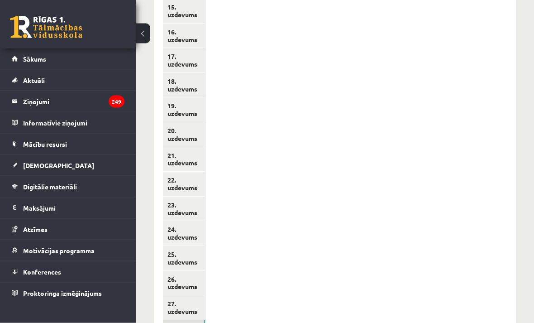
scroll to position [612, 0]
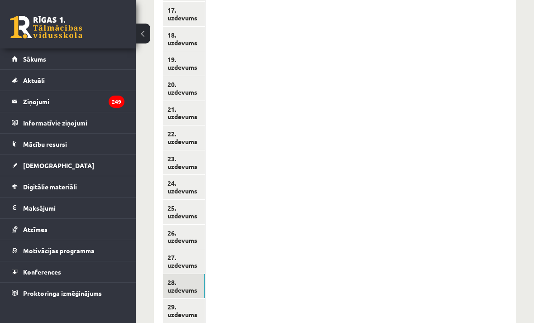
click at [198, 298] on link "29. uzdevums" at bounding box center [184, 310] width 42 height 24
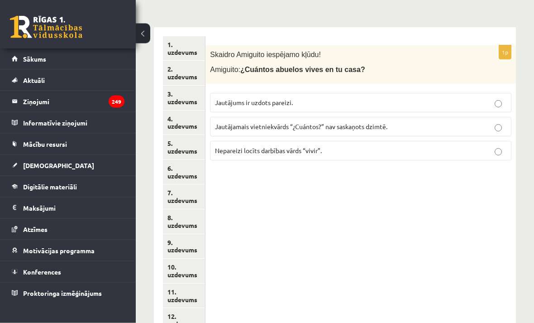
scroll to position [182, 0]
click at [412, 98] on p "Jautājums ir uzdots pareizi." at bounding box center [361, 103] width 292 height 10
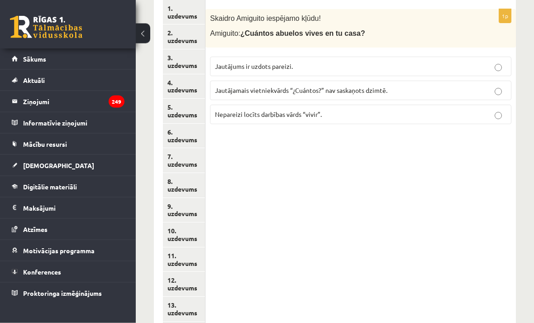
scroll to position [219, 0]
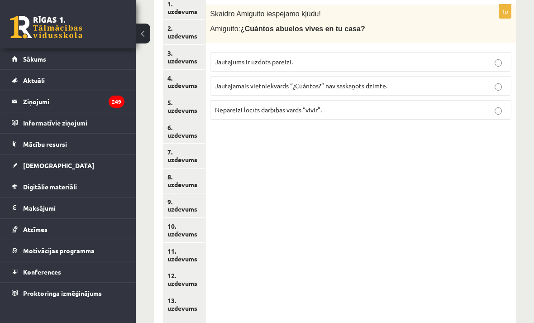
click at [429, 108] on p "Nepareizi locīts darbības vārds “vivir”." at bounding box center [361, 110] width 292 height 10
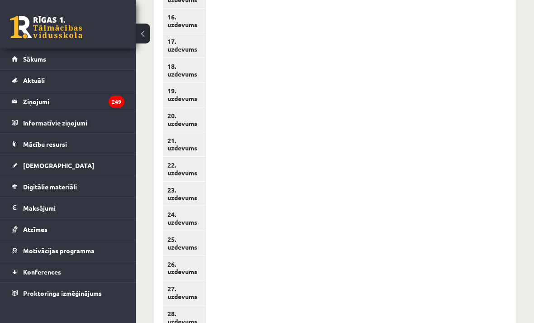
scroll to position [612, 0]
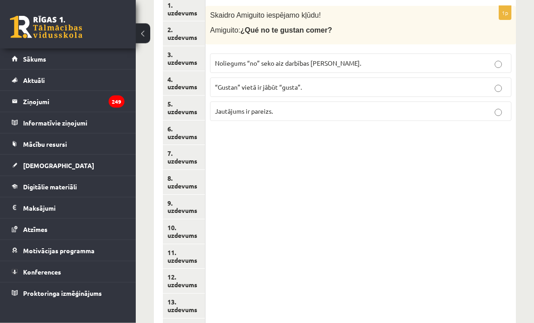
scroll to position [222, 0]
click at [363, 82] on p "“Gustan” vietā ir jābūt “gusta”." at bounding box center [361, 87] width 292 height 10
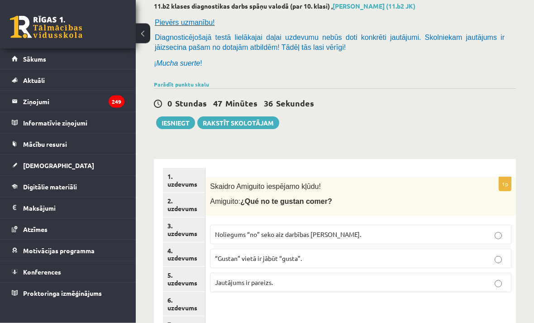
scroll to position [52, 0]
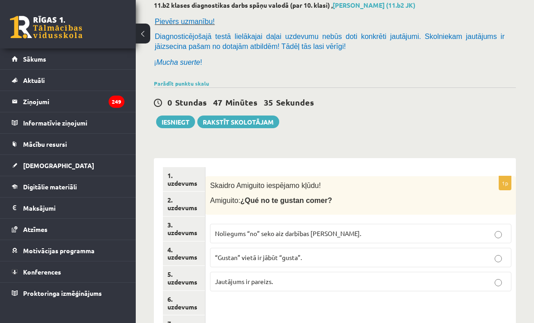
click at [179, 119] on button "Iesniegt" at bounding box center [175, 121] width 39 height 13
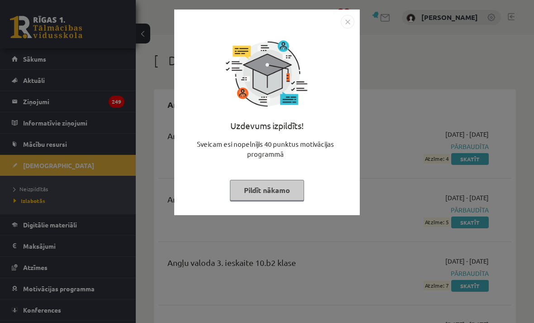
click at [292, 195] on button "Pildīt nākamo" at bounding box center [267, 190] width 74 height 21
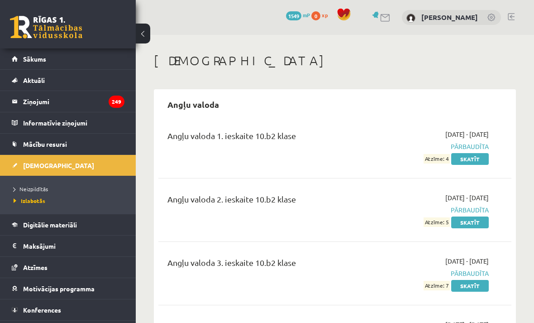
click at [99, 161] on link "[DEMOGRAPHIC_DATA]" at bounding box center [68, 165] width 113 height 21
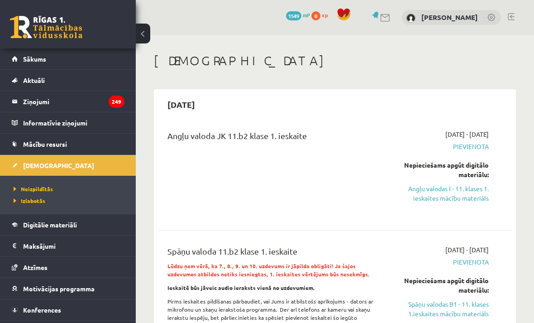
click at [36, 190] on span "Neizpildītās" at bounding box center [33, 188] width 39 height 7
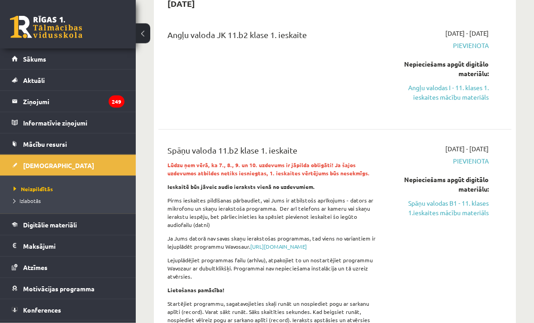
scroll to position [101, 0]
click at [480, 200] on link "Spāņu valodas B1 - 11. klases 1.ieskaites mācību materiāls" at bounding box center [440, 207] width 98 height 19
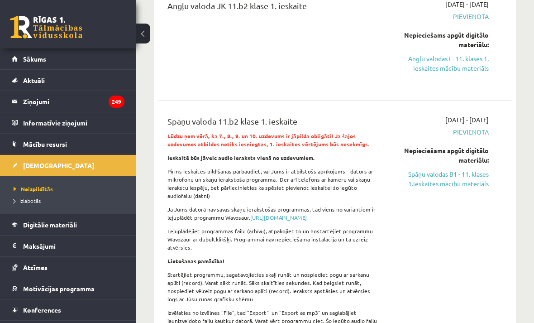
click at [465, 177] on link "Spāņu valodas B1 - 11. klases 1.ieskaites mācību materiāls" at bounding box center [440, 178] width 98 height 19
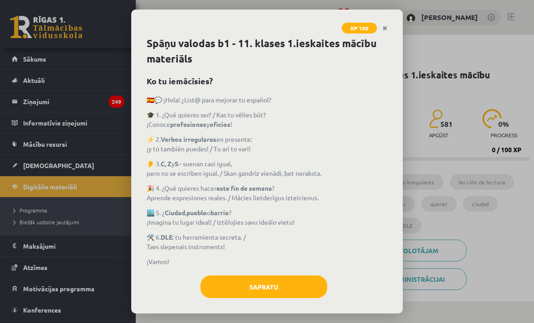
click at [269, 284] on button "Sapratu" at bounding box center [264, 286] width 127 height 23
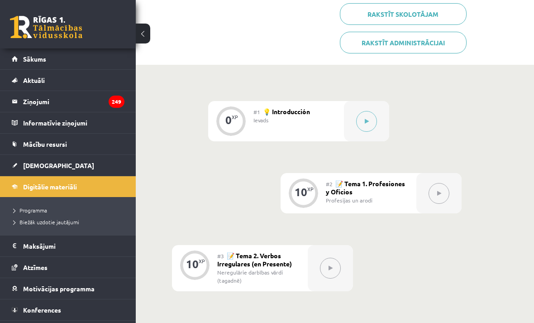
scroll to position [188, 0]
